Goal: Task Accomplishment & Management: Manage account settings

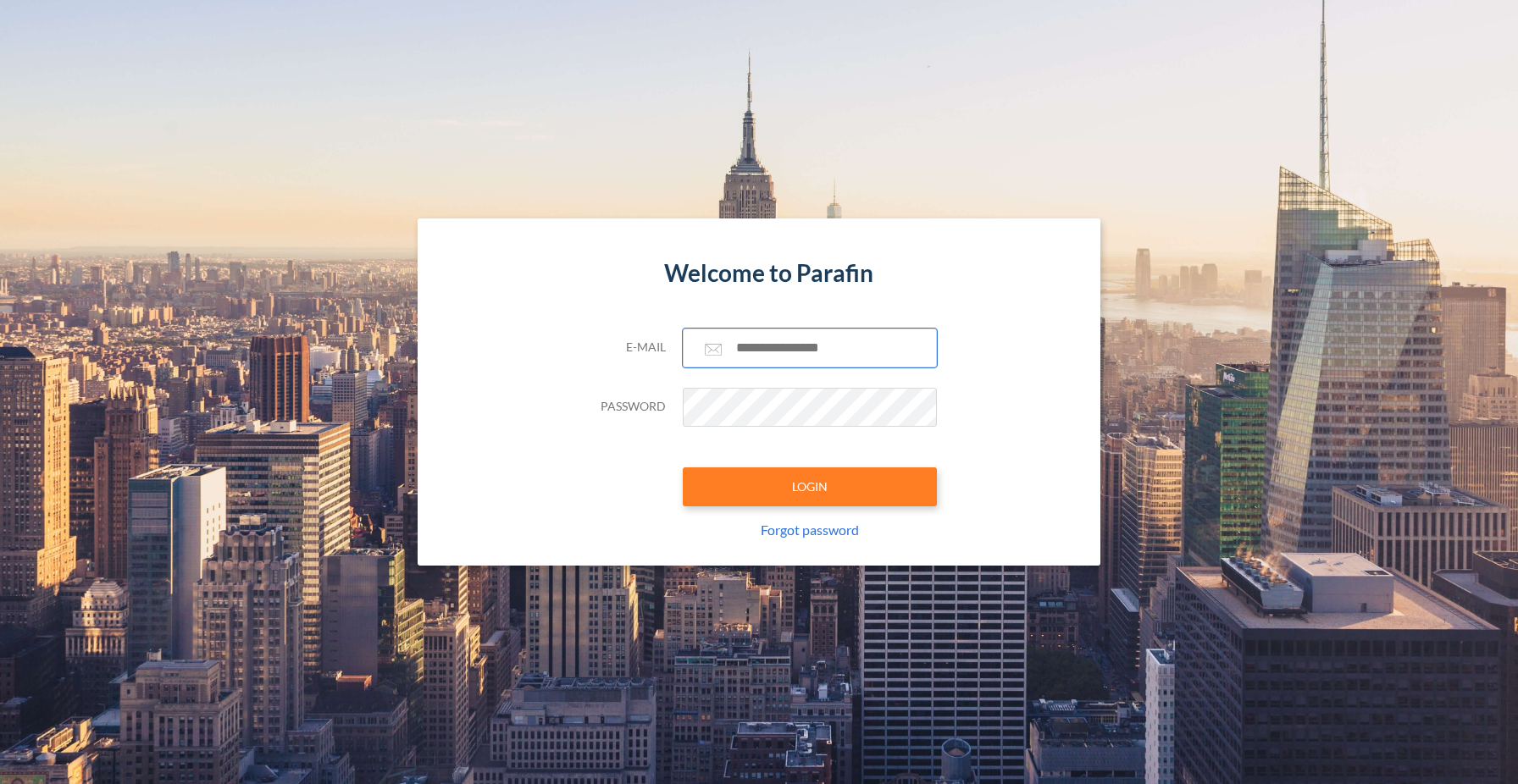
click at [795, 353] on input "text" at bounding box center [810, 348] width 254 height 39
type input "**********"
click at [821, 496] on button "LOGIN" at bounding box center [810, 487] width 254 height 39
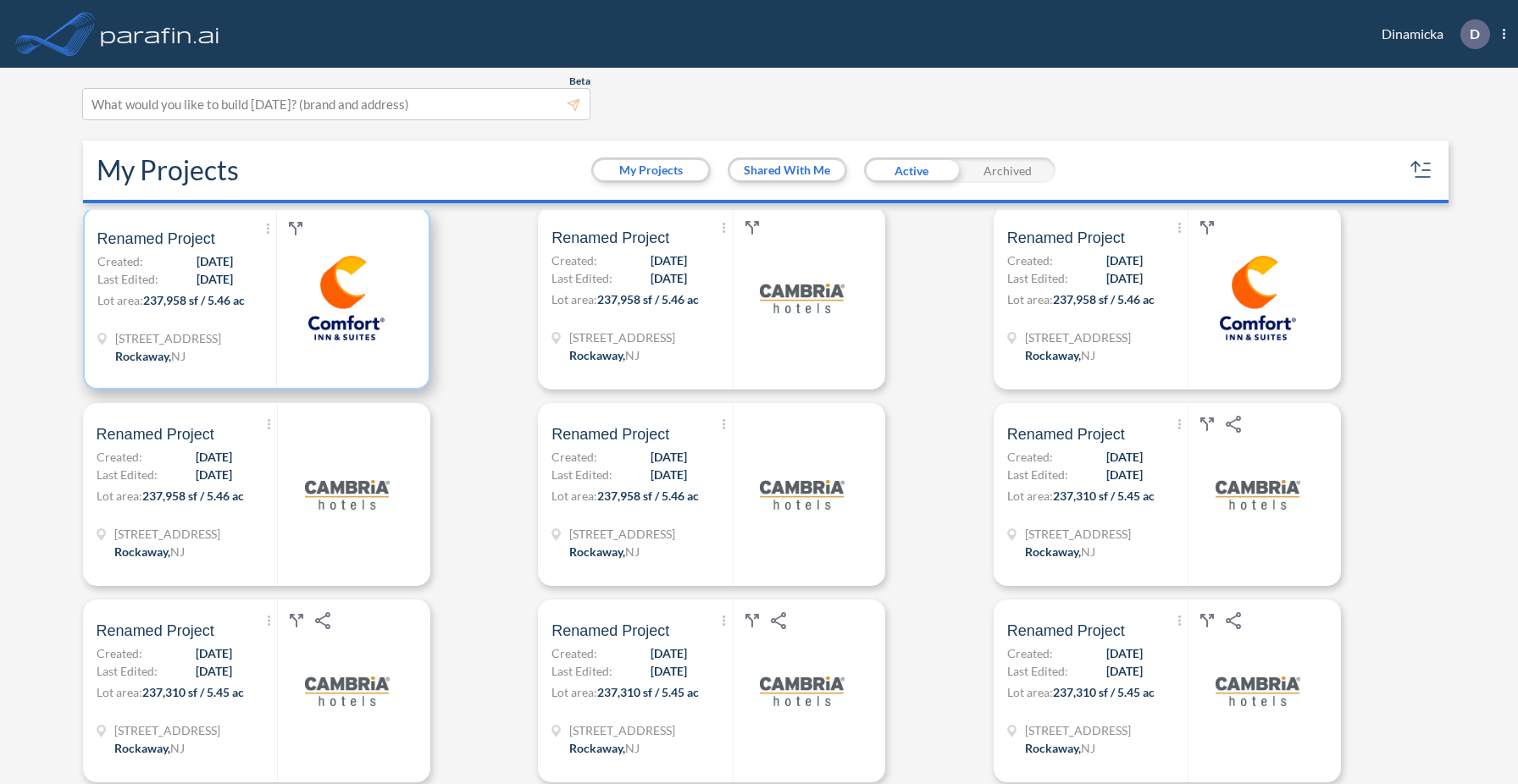
scroll to position [2754, 0]
click at [259, 309] on p "Lot area: 237,958 sf / 5.46 ac" at bounding box center [188, 303] width 180 height 25
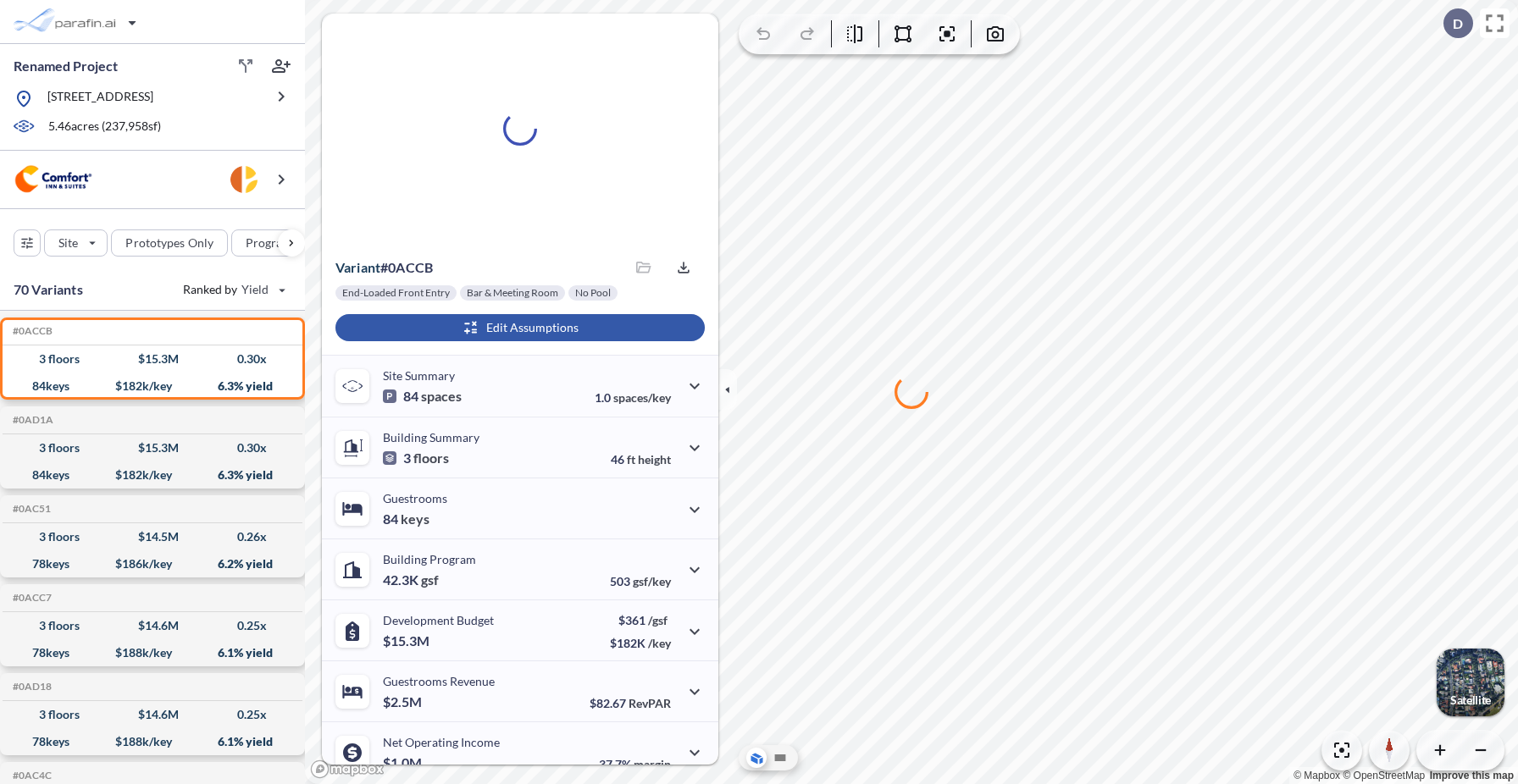
click at [560, 325] on div "button" at bounding box center [519, 327] width 369 height 27
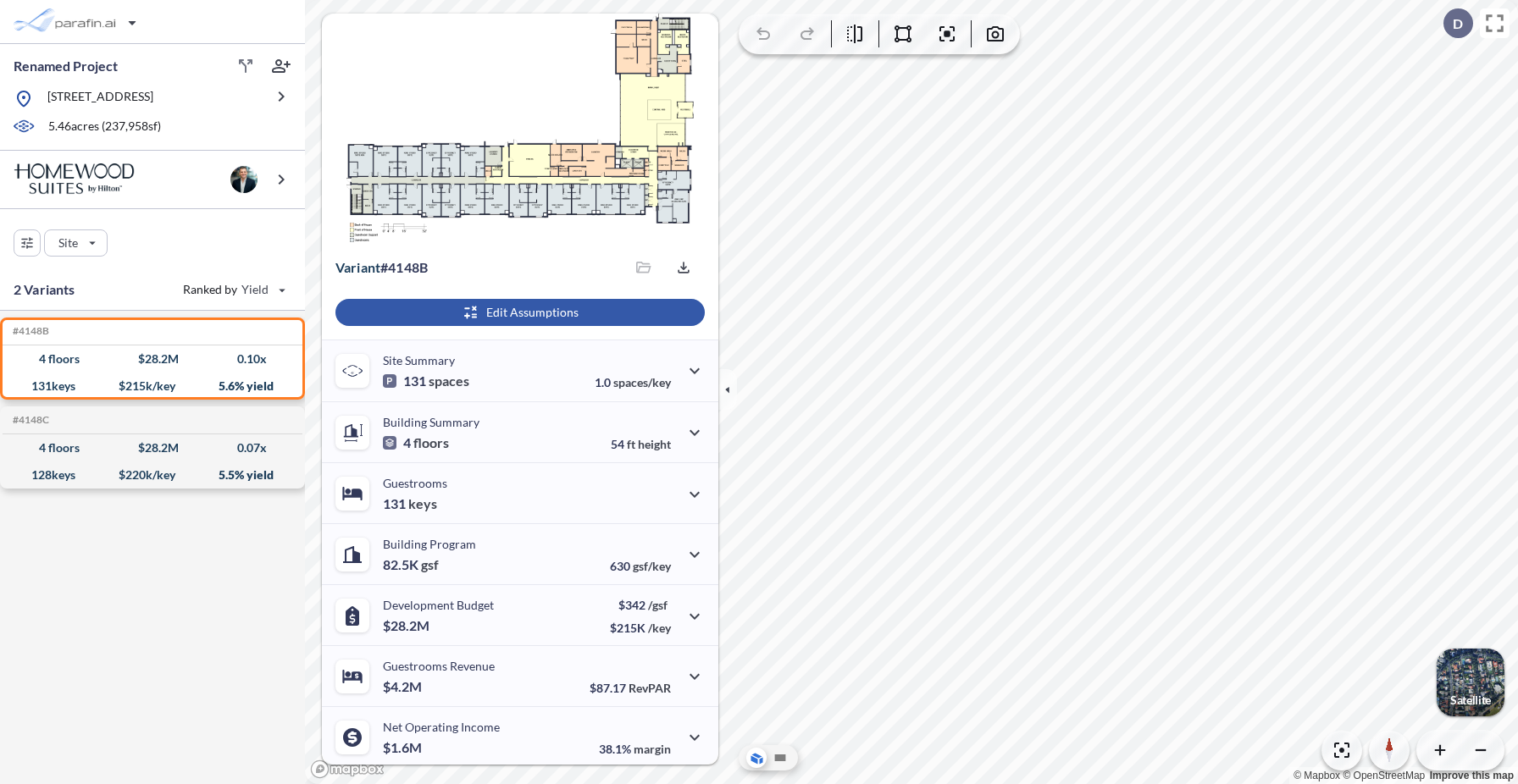
click at [613, 311] on div "button" at bounding box center [519, 312] width 369 height 27
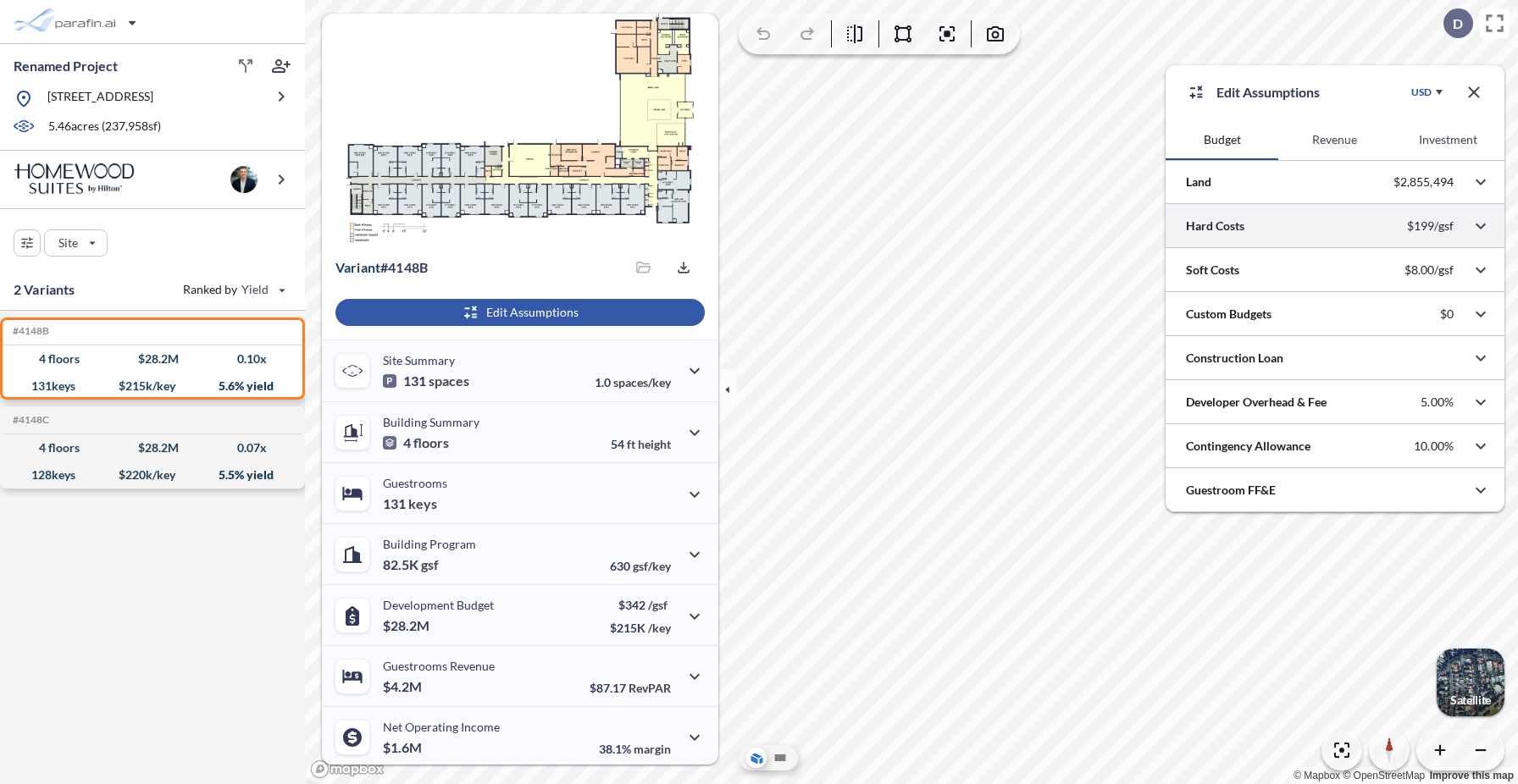
click at [1277, 230] on div at bounding box center [1334, 226] width 339 height 44
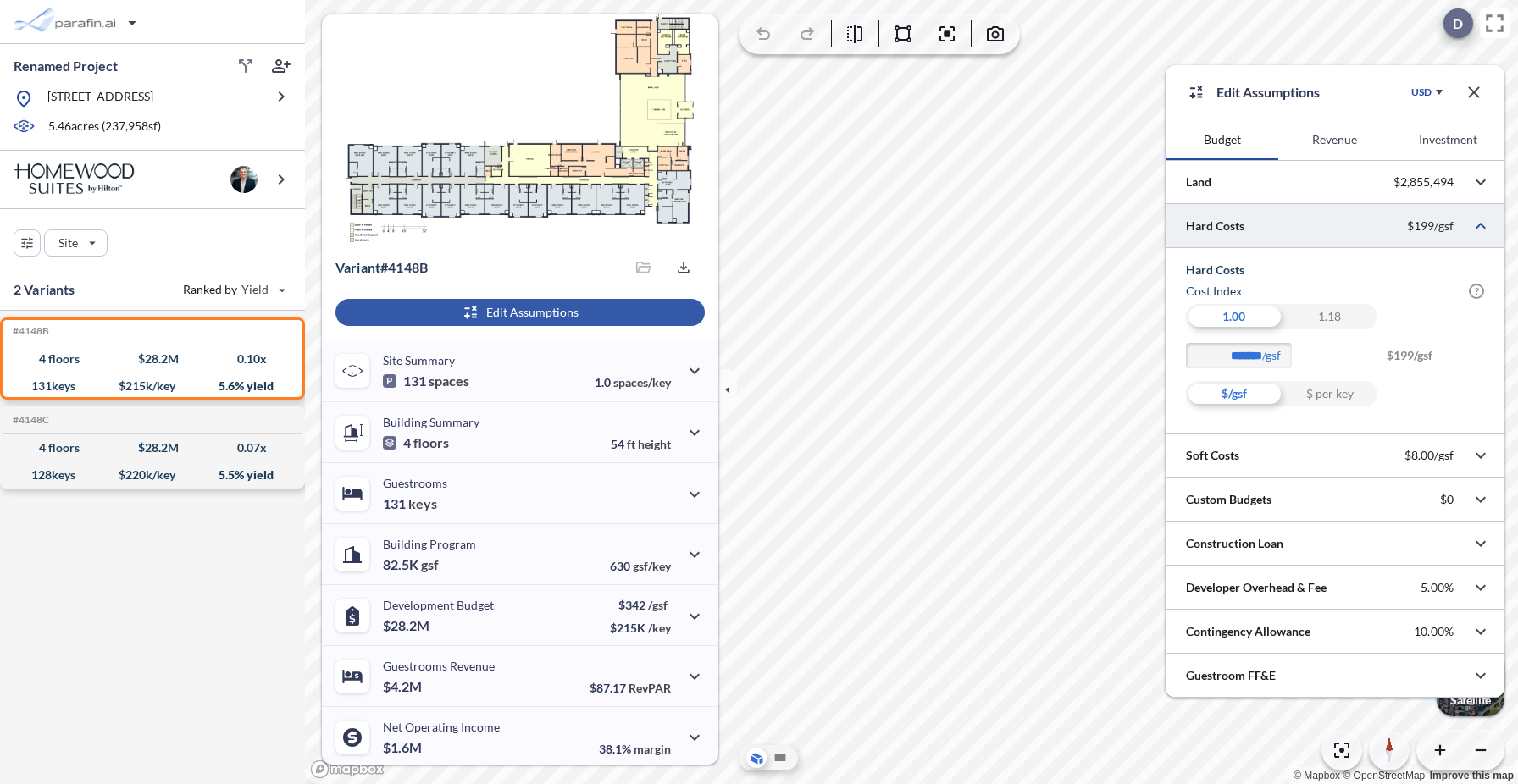
click at [1453, 25] on p "D" at bounding box center [1457, 23] width 10 height 15
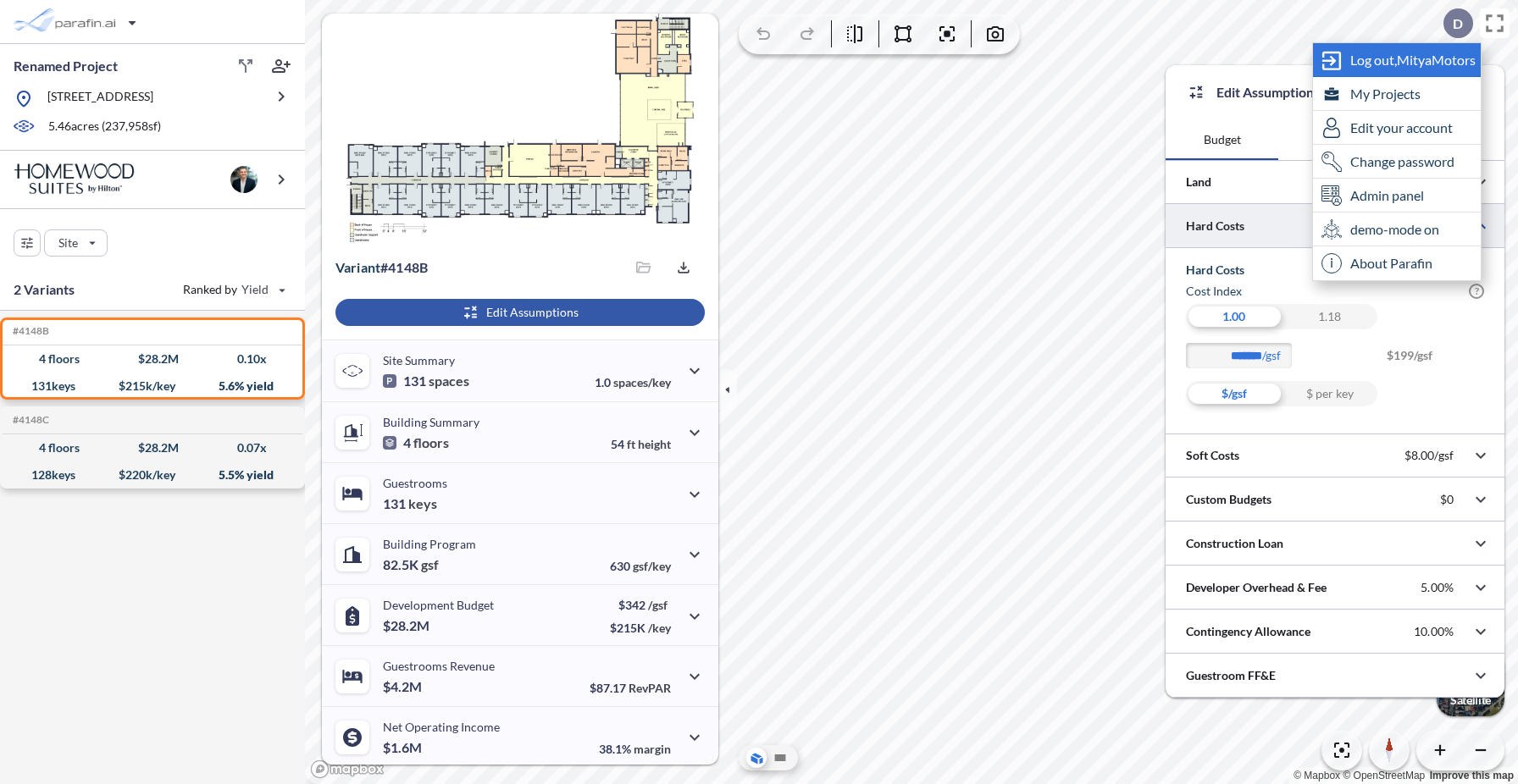
click at [1398, 71] on div "exit-to-app-button Created with Sketch. Log out, MityaMotors" at bounding box center [1396, 60] width 168 height 34
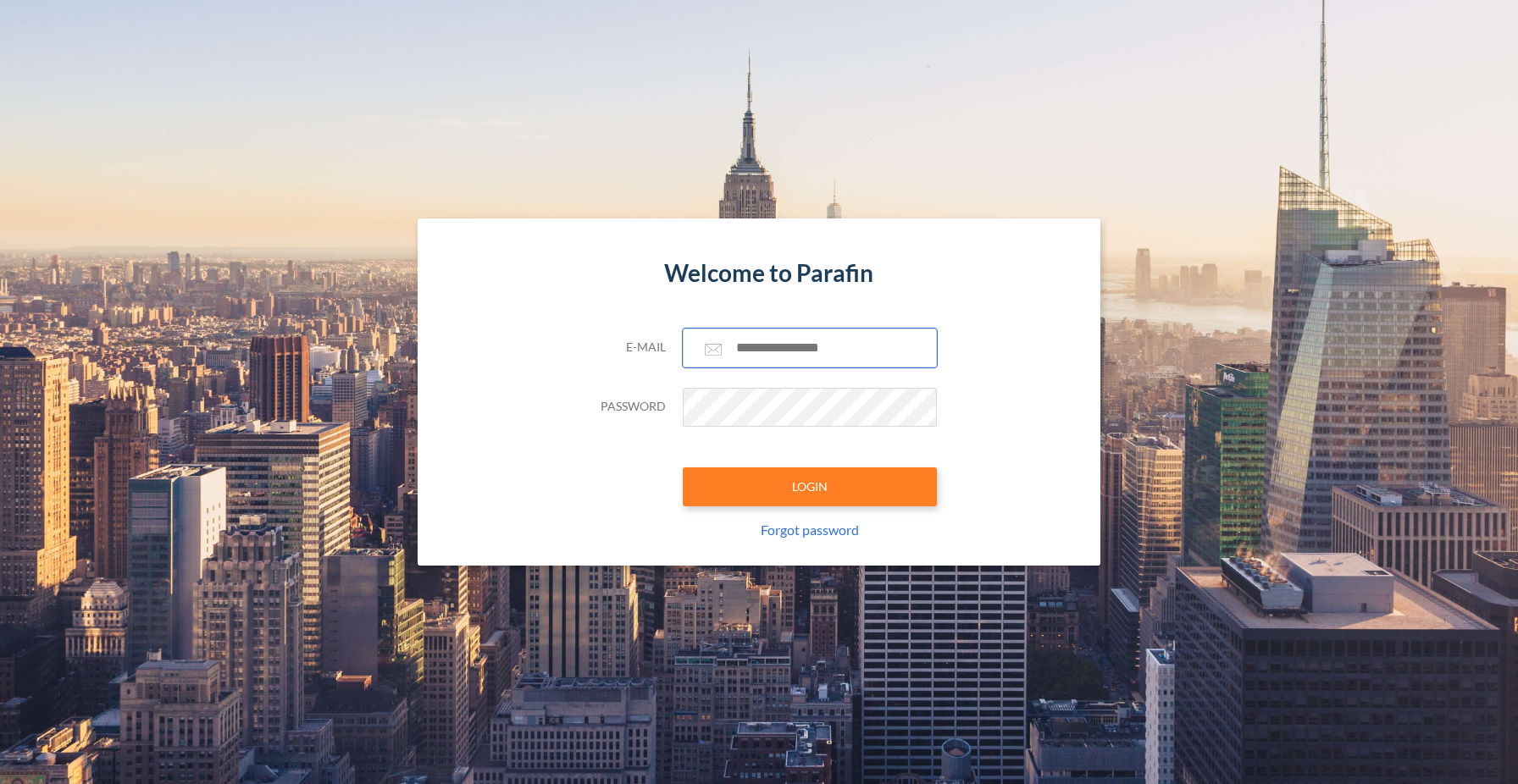
click at [797, 348] on input "text" at bounding box center [810, 348] width 254 height 39
type input "**********"
click at [842, 469] on button "LOGIN" at bounding box center [810, 487] width 254 height 39
click at [759, 348] on input "text" at bounding box center [810, 348] width 254 height 39
type input "**********"
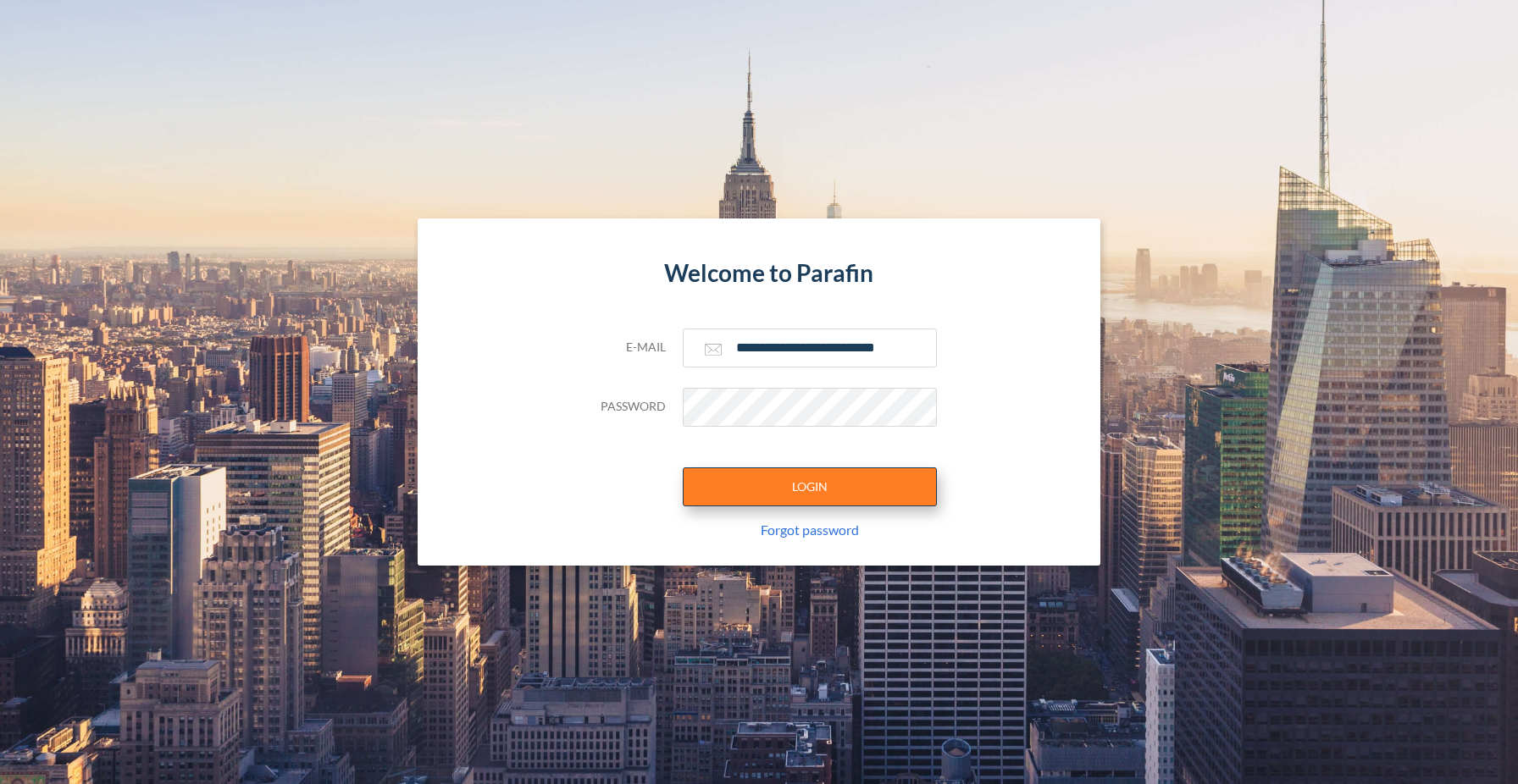
click at [723, 499] on button "LOGIN" at bounding box center [810, 487] width 254 height 39
